Goal: Navigation & Orientation: Understand site structure

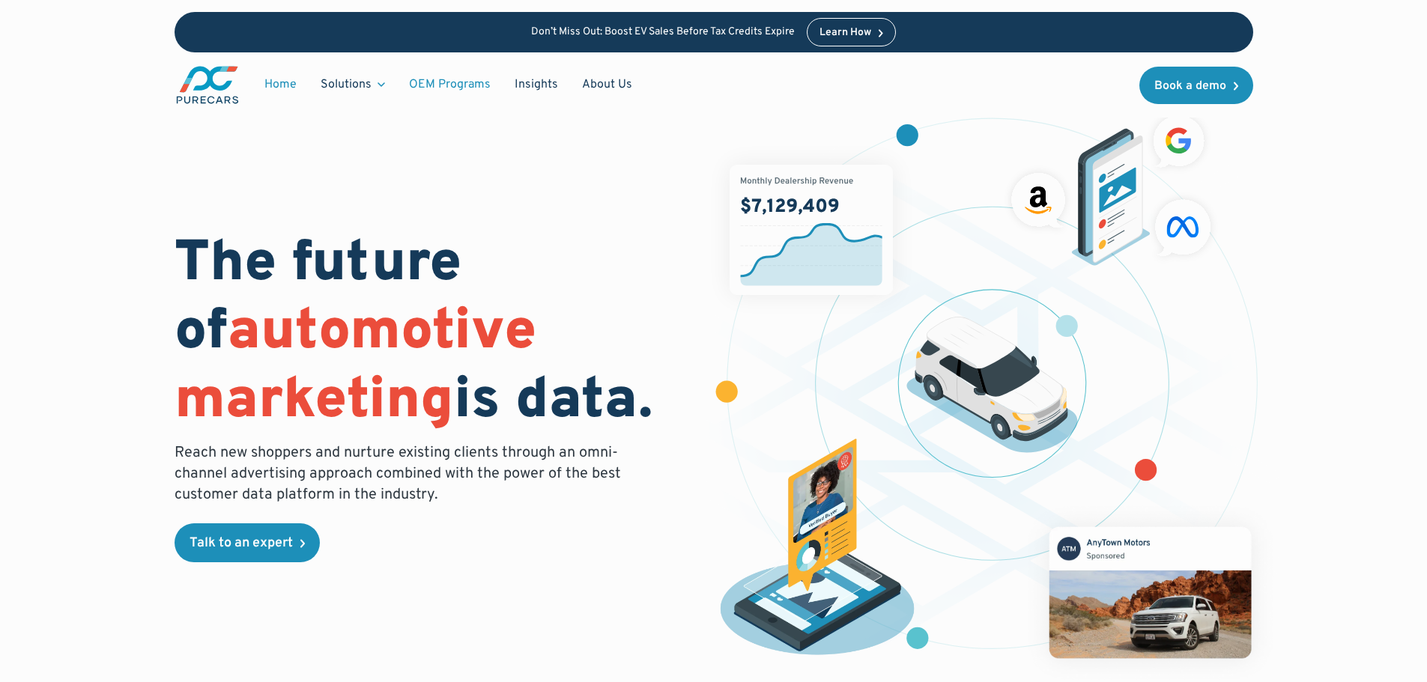
click at [463, 87] on link "OEM Programs" at bounding box center [450, 84] width 106 height 28
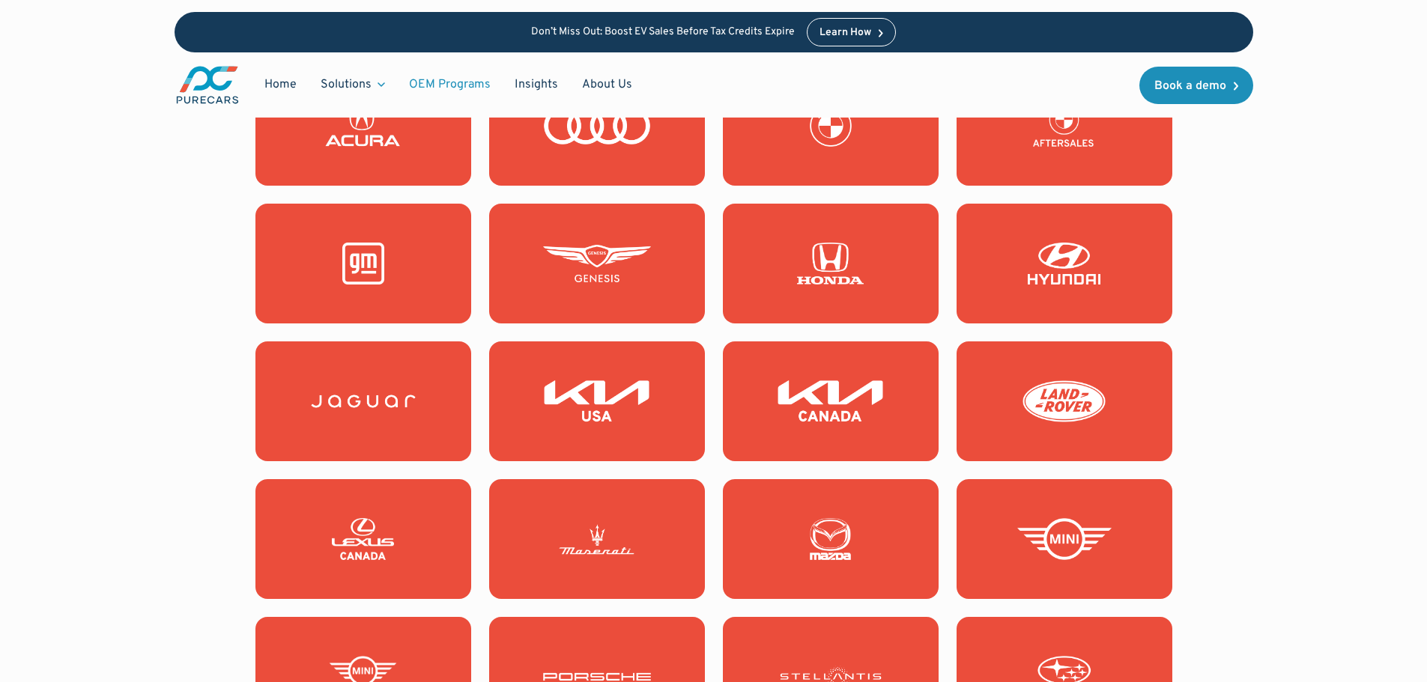
scroll to position [1348, 0]
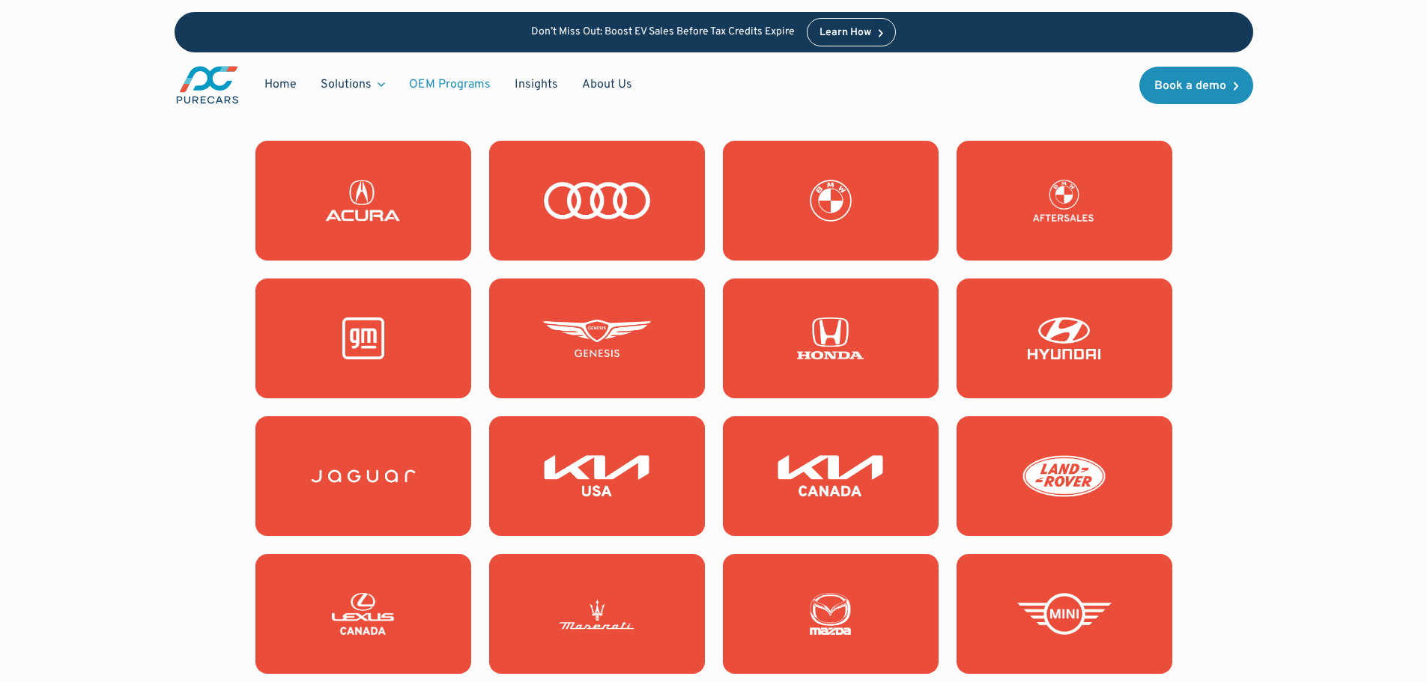
click at [402, 372] on link at bounding box center [363, 339] width 216 height 120
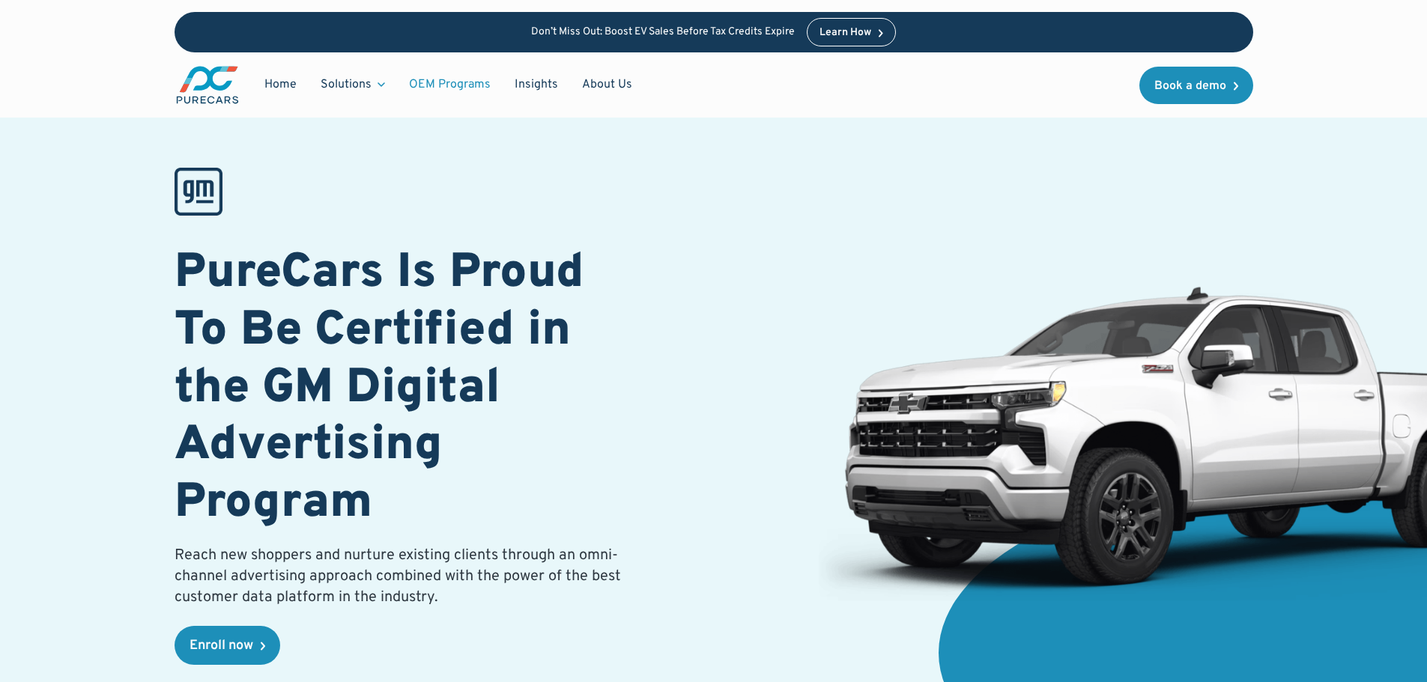
click at [444, 84] on link "OEM Programs" at bounding box center [450, 84] width 106 height 28
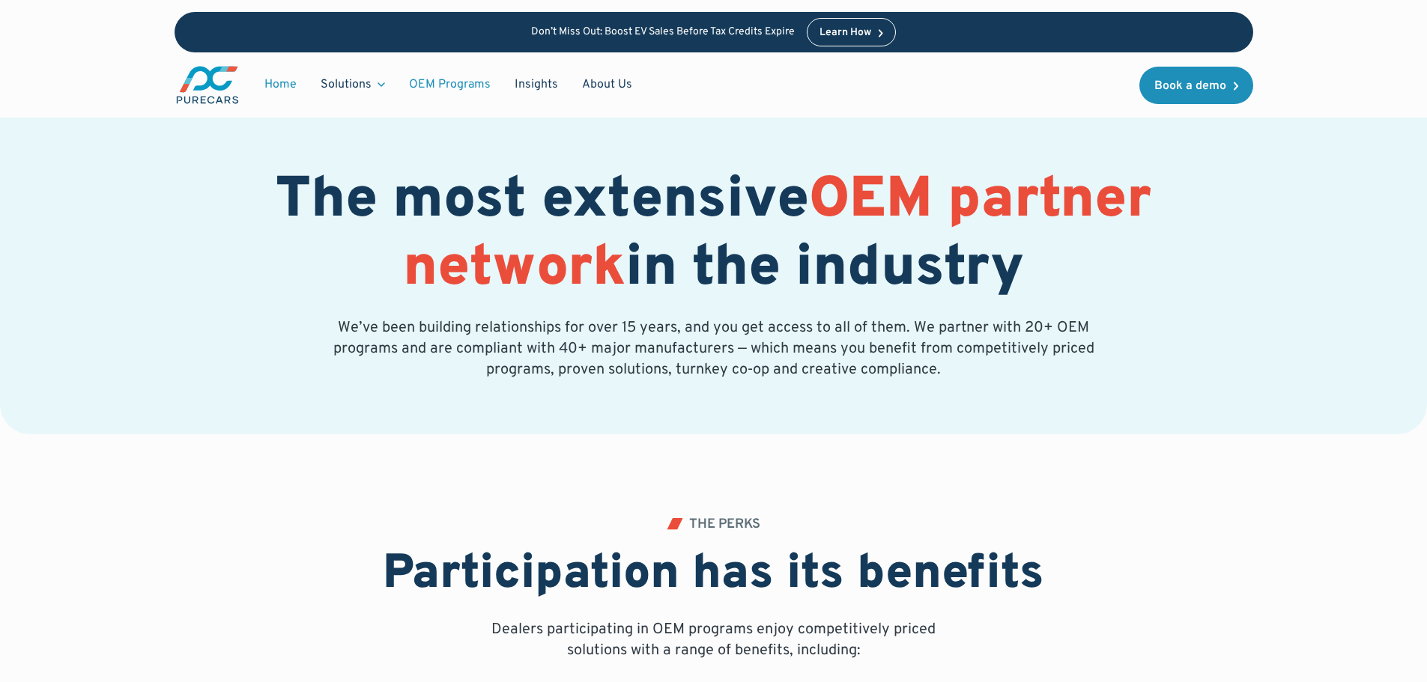
click at [270, 91] on link "Home" at bounding box center [280, 84] width 56 height 28
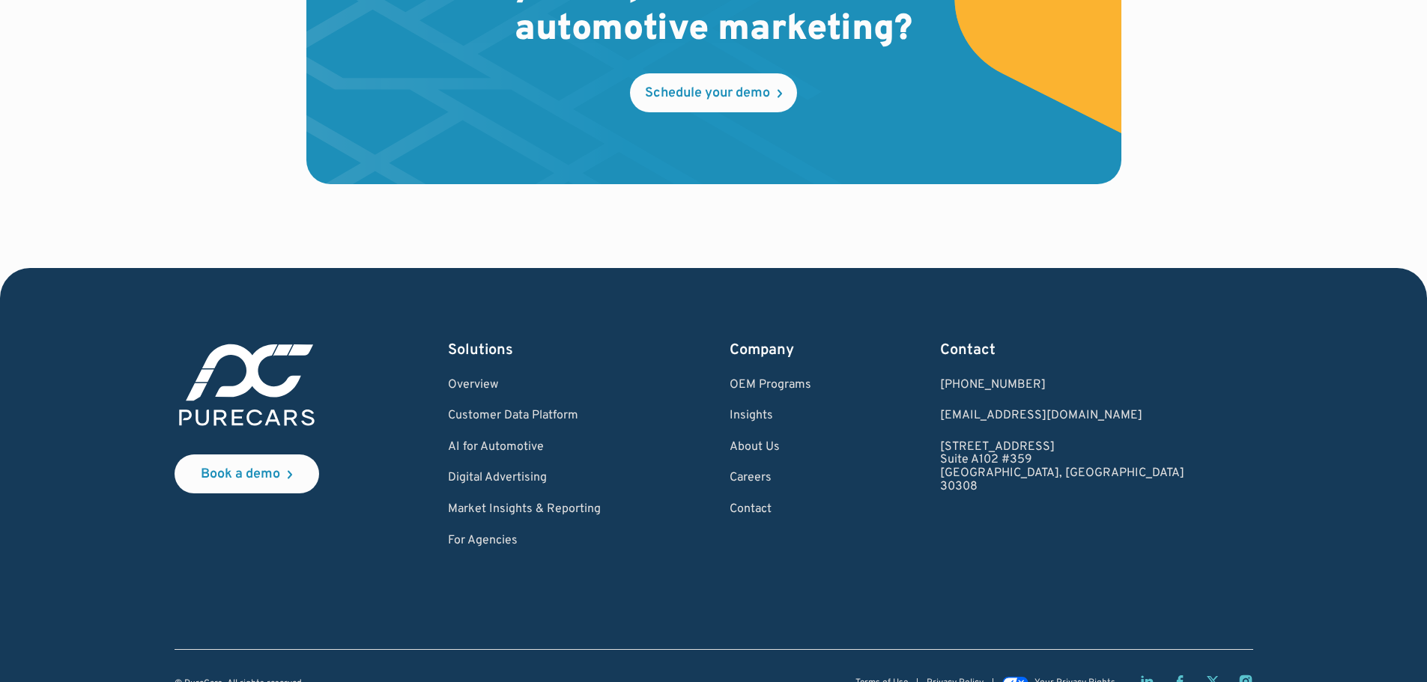
scroll to position [4529, 0]
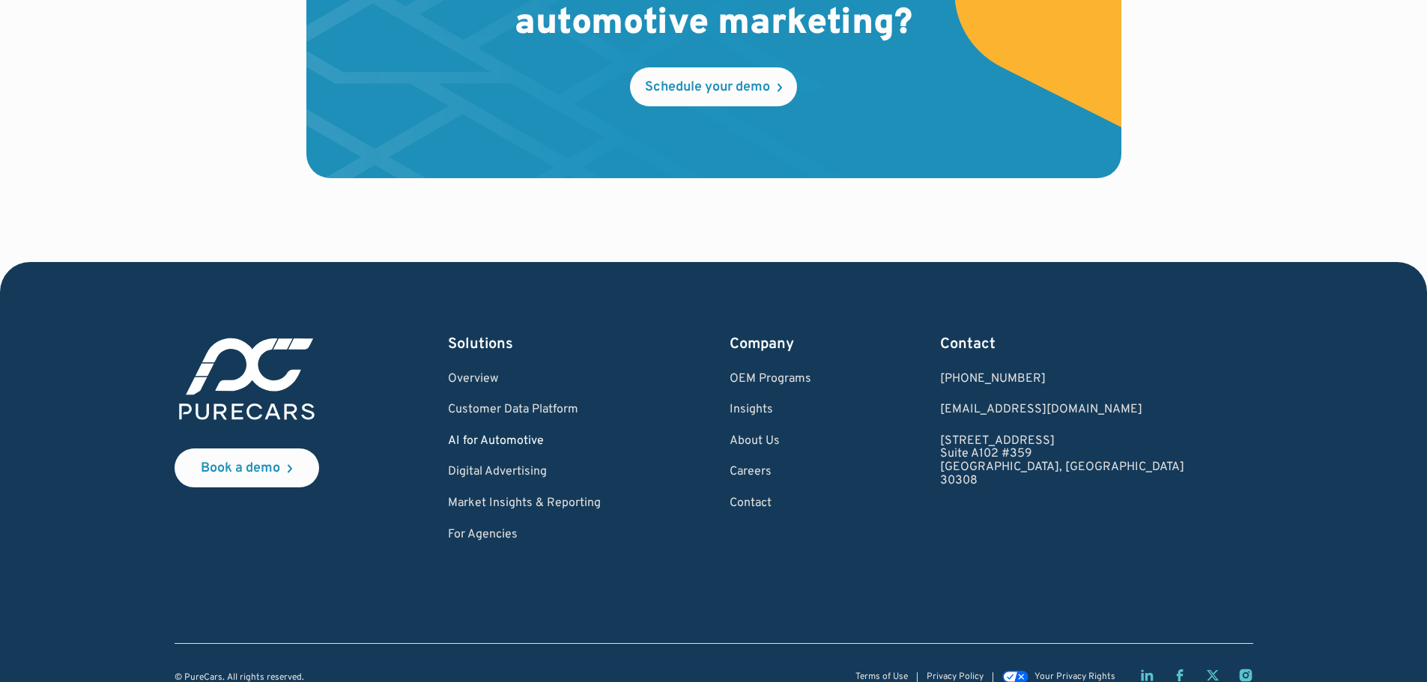
click at [503, 435] on link "AI for Automotive" at bounding box center [524, 441] width 153 height 13
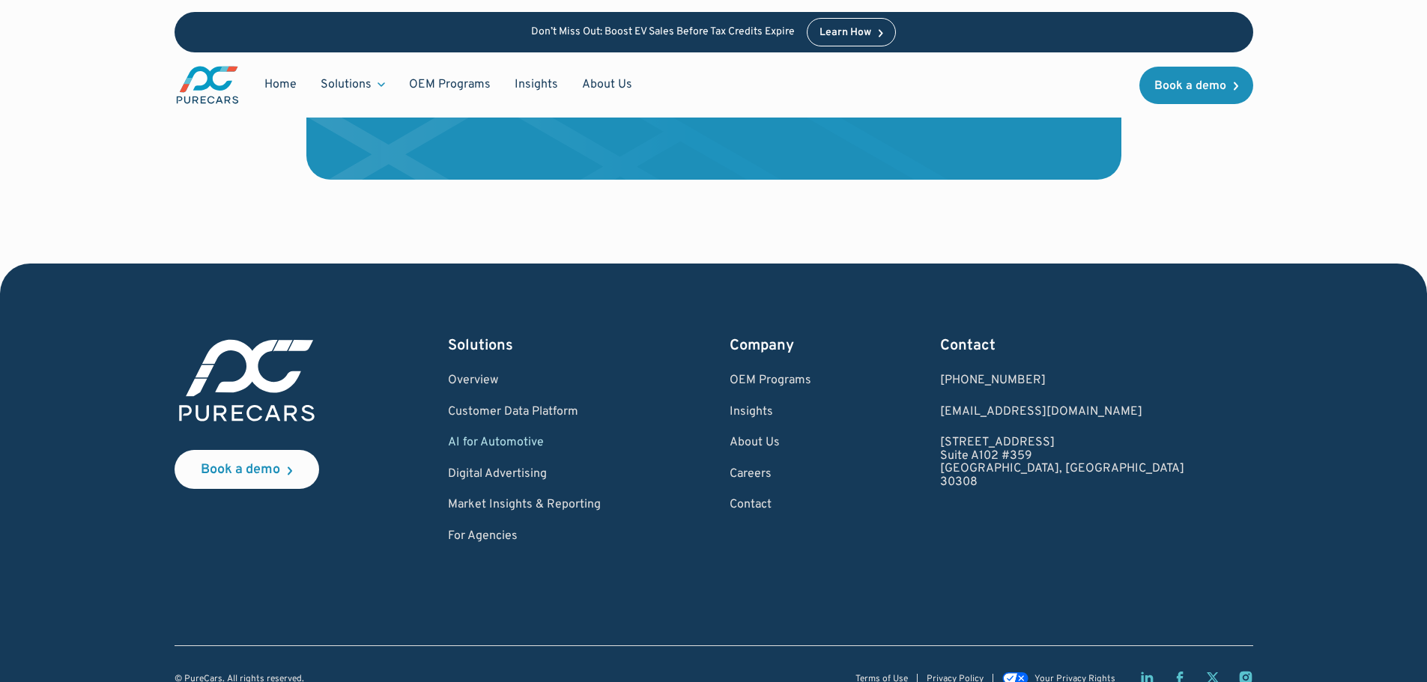
scroll to position [3514, 0]
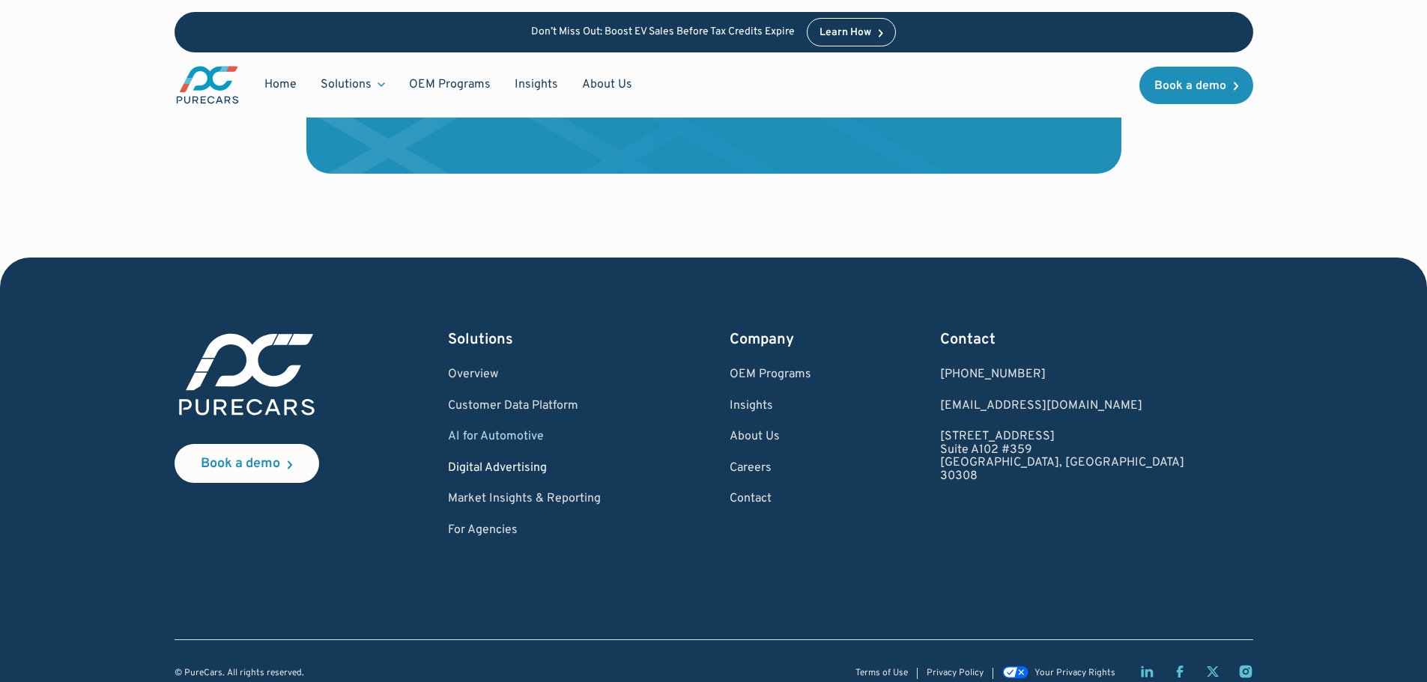
click at [520, 462] on link "Digital Advertising" at bounding box center [524, 468] width 153 height 13
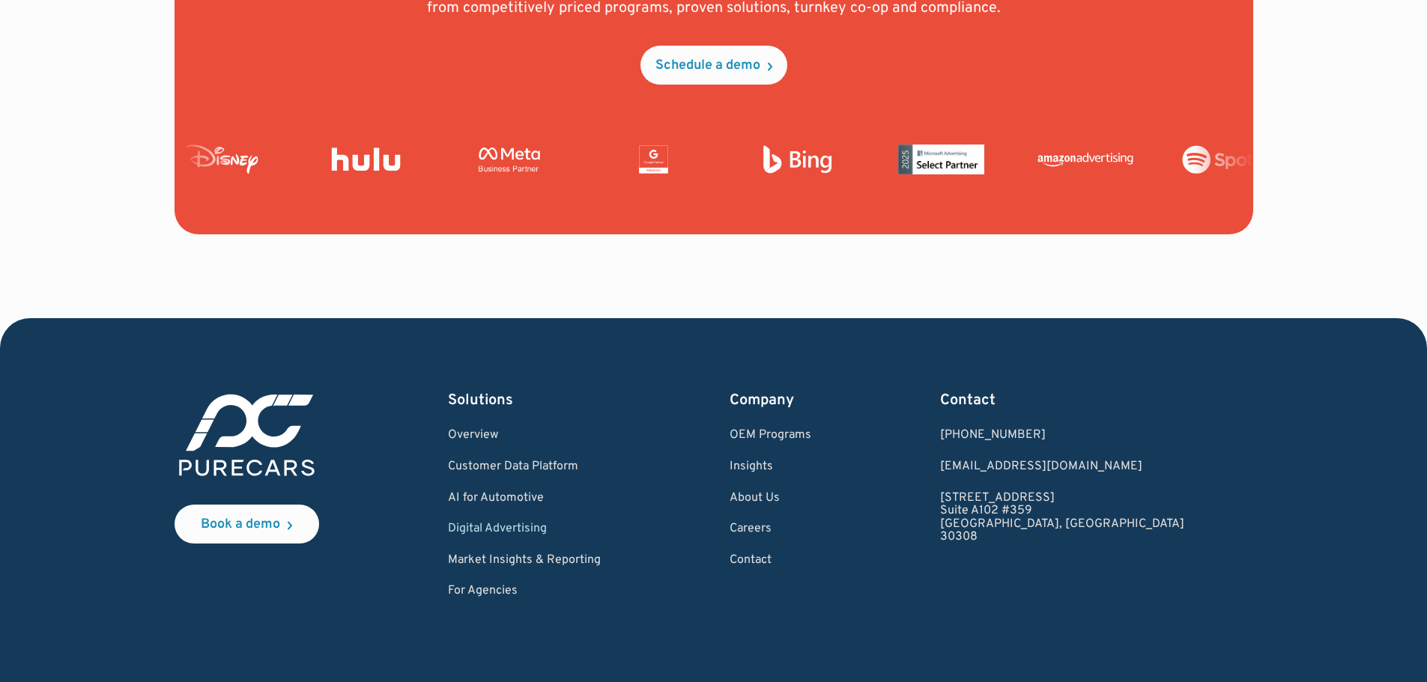
scroll to position [5617, 0]
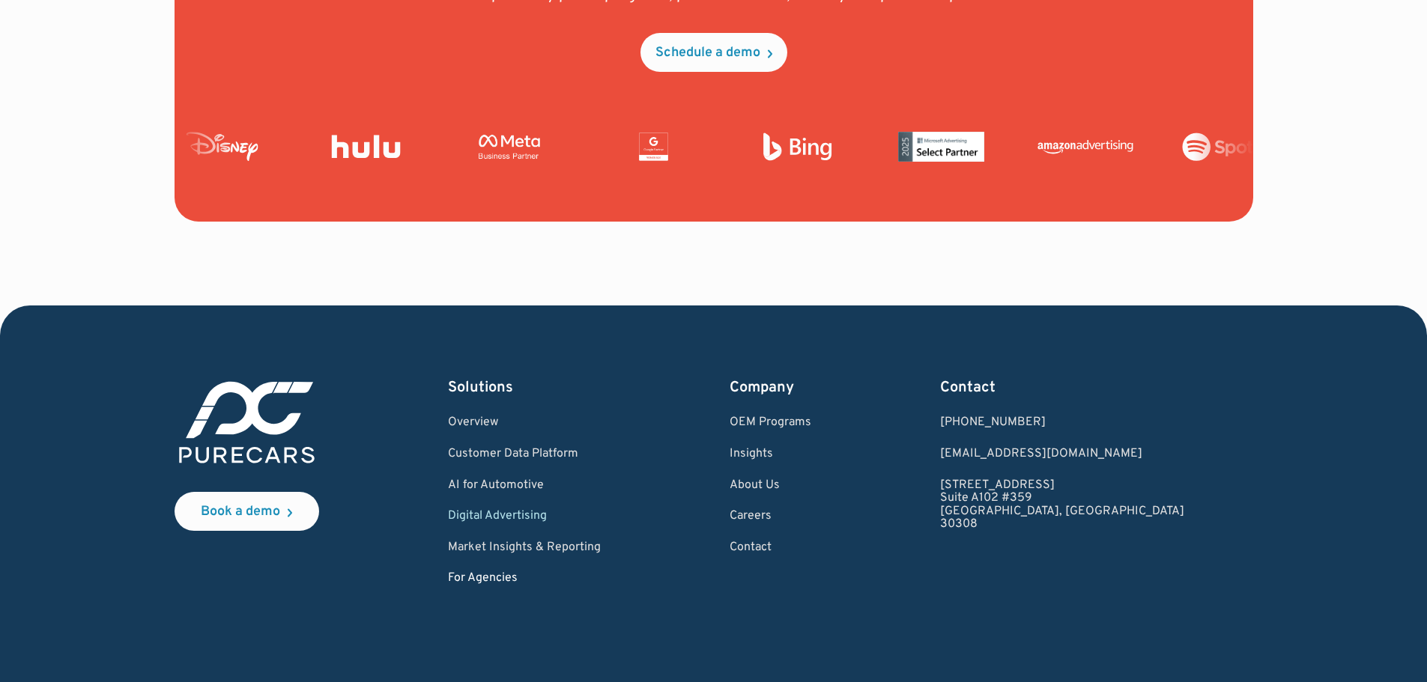
click at [515, 576] on link "For Agencies" at bounding box center [524, 578] width 153 height 13
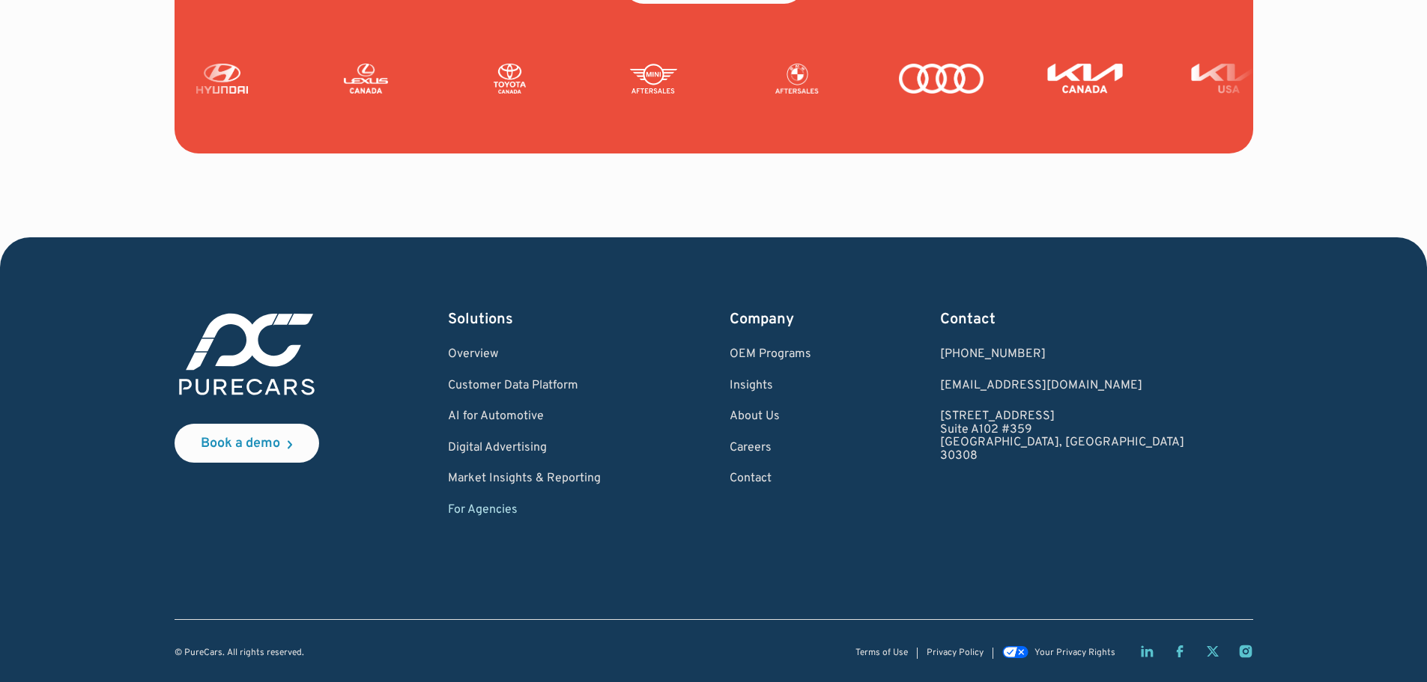
scroll to position [3689, 0]
click at [525, 449] on link "Digital Advertising" at bounding box center [524, 447] width 153 height 13
